Goal: Transaction & Acquisition: Purchase product/service

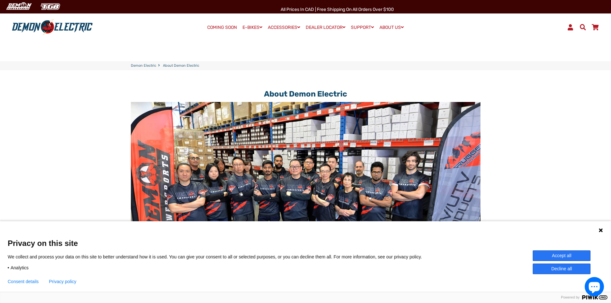
scroll to position [181, 0]
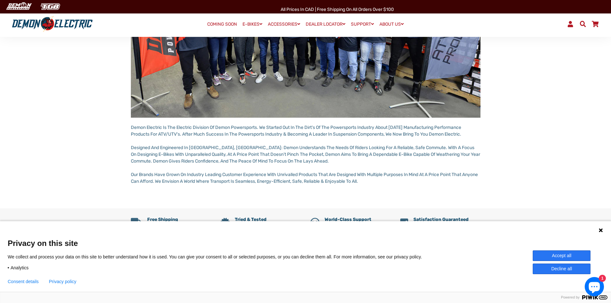
click at [557, 255] on button "Accept all" at bounding box center [562, 255] width 58 height 11
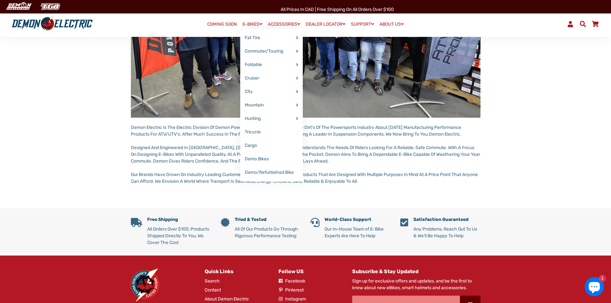
click at [251, 24] on link "E-BIKES" at bounding box center [252, 24] width 24 height 9
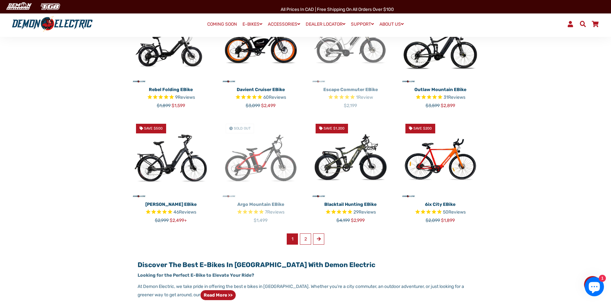
scroll to position [353, 0]
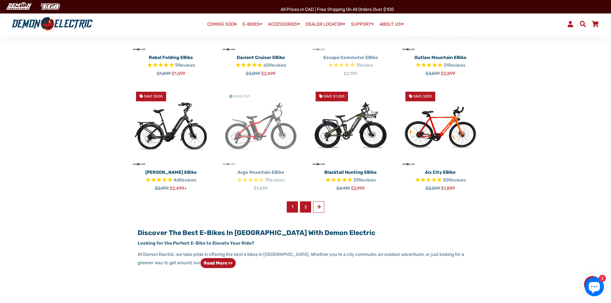
click at [306, 207] on link "2" at bounding box center [305, 206] width 11 height 11
click at [439, 120] on img at bounding box center [440, 127] width 80 height 80
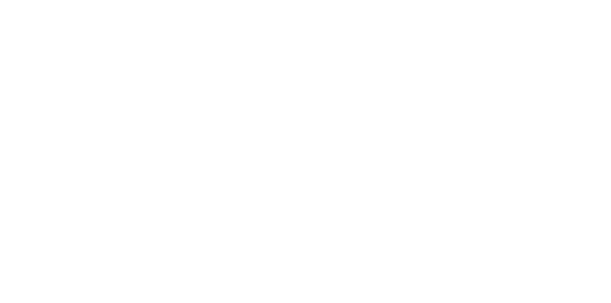
select select "******"
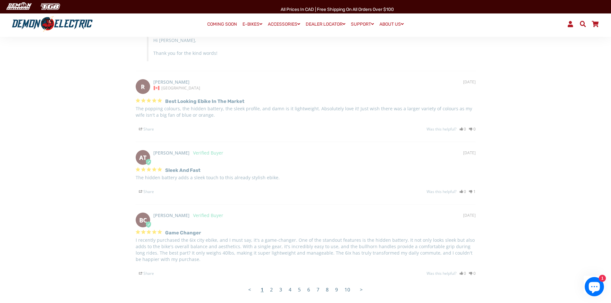
scroll to position [1187, 0]
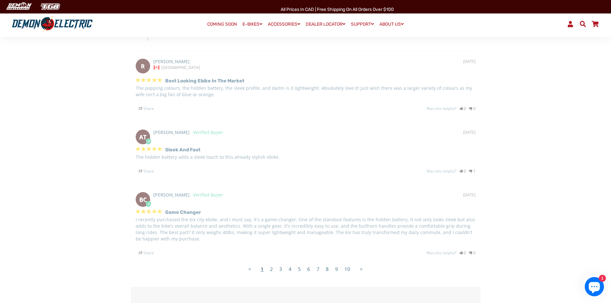
click at [219, 23] on link "COMING SOON" at bounding box center [222, 24] width 34 height 9
